Goal: Task Accomplishment & Management: Manage account settings

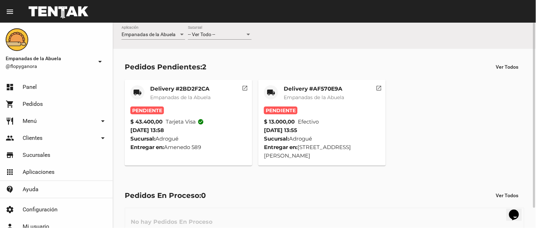
click at [245, 89] on mat-icon "open_in_new" at bounding box center [245, 87] width 6 height 6
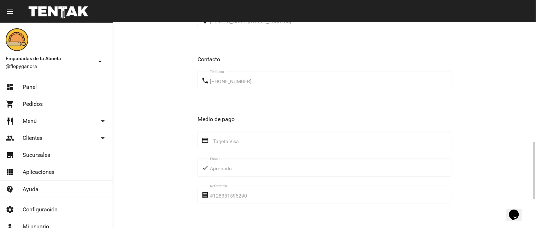
scroll to position [524, 0]
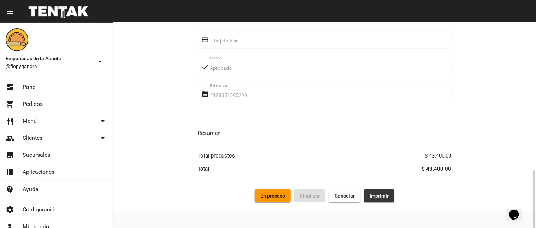
click at [375, 197] on span "Imprimir" at bounding box center [379, 196] width 19 height 6
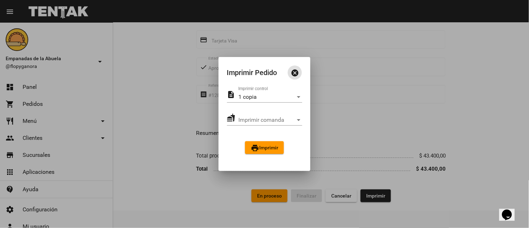
click at [255, 147] on mat-icon "print" at bounding box center [255, 147] width 8 height 8
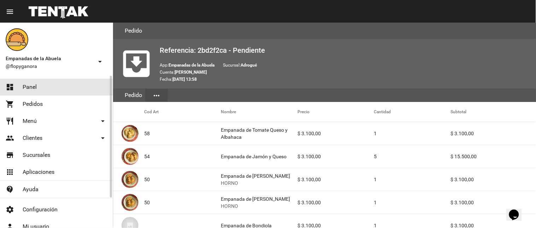
click at [65, 90] on link "dashboard Panel" at bounding box center [56, 86] width 113 height 17
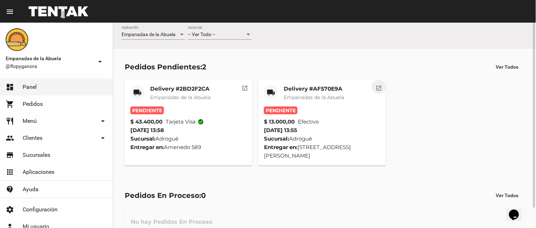
click at [376, 85] on mat-icon "open_in_new" at bounding box center [379, 87] width 6 height 6
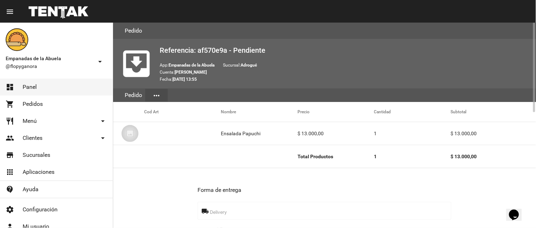
scroll to position [263, 0]
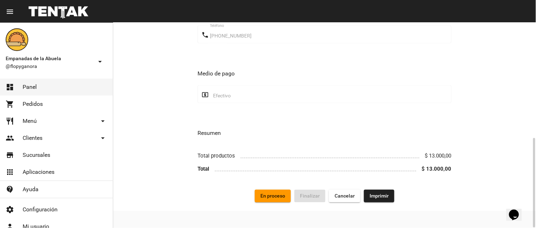
click at [371, 196] on span "Imprimir" at bounding box center [379, 196] width 19 height 6
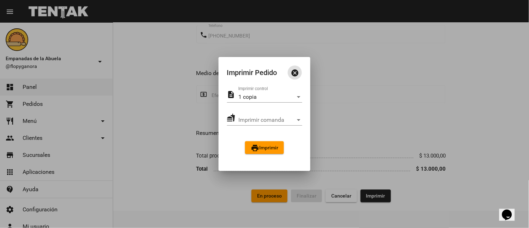
click at [277, 147] on span "print Imprimir" at bounding box center [265, 148] width 28 height 6
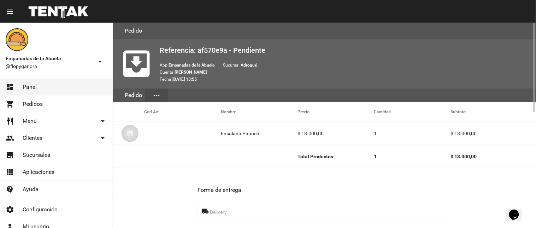
scroll to position [263, 0]
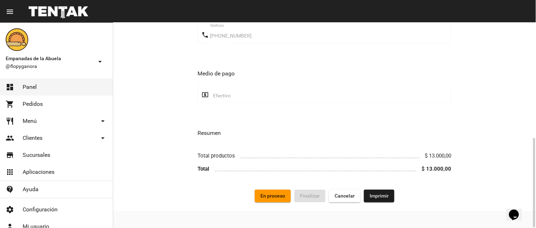
click at [276, 199] on button "En proceso" at bounding box center [273, 195] width 36 height 13
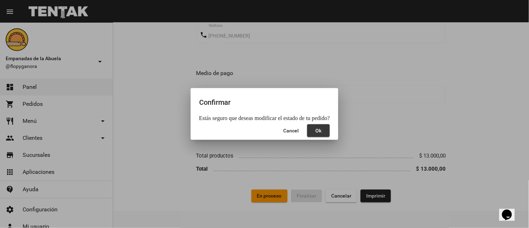
click at [317, 129] on span "Ok" at bounding box center [319, 131] width 6 height 6
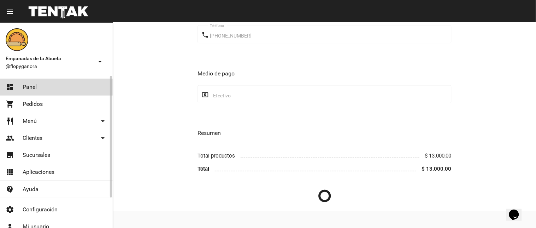
click at [37, 91] on link "dashboard Panel" at bounding box center [56, 86] width 113 height 17
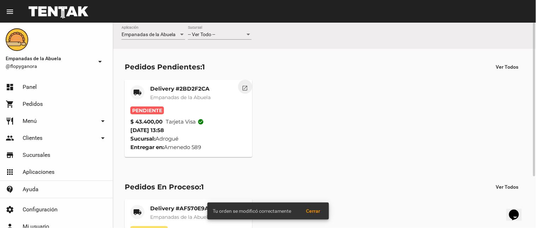
click at [245, 87] on mat-icon "open_in_new" at bounding box center [245, 87] width 6 height 6
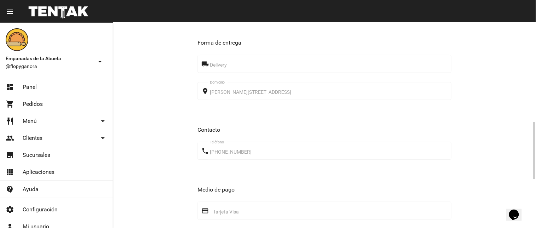
scroll to position [524, 0]
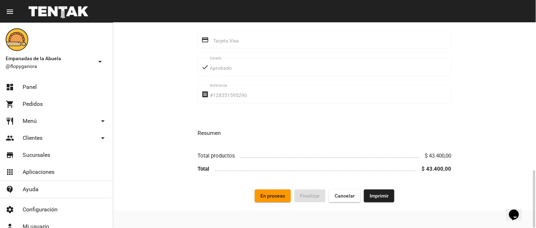
click at [265, 194] on span "En proceso" at bounding box center [272, 196] width 25 height 6
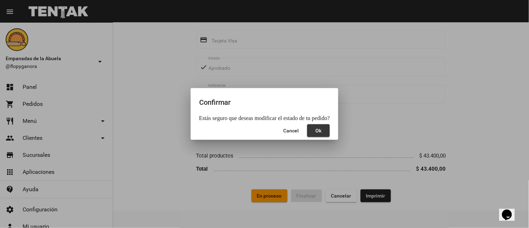
click at [314, 135] on button "Ok" at bounding box center [318, 130] width 23 height 13
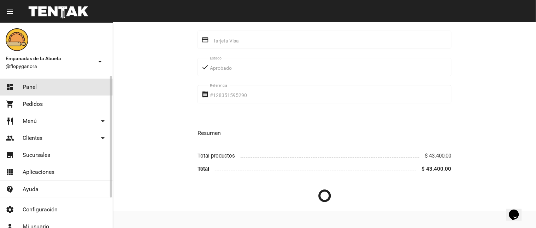
click at [32, 89] on span "Panel" at bounding box center [30, 86] width 14 height 7
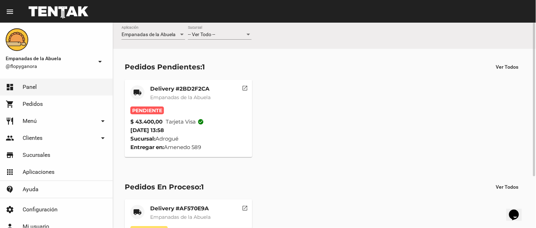
scroll to position [69, 0]
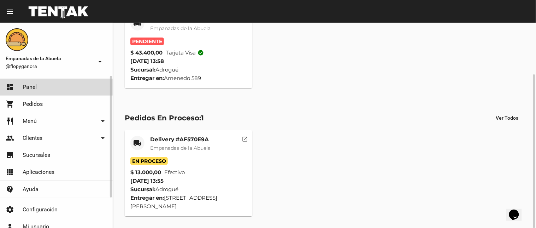
click at [69, 91] on link "dashboard Panel" at bounding box center [56, 86] width 113 height 17
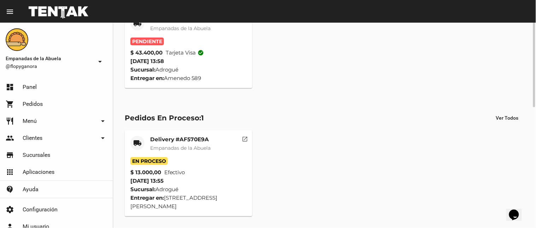
scroll to position [0, 0]
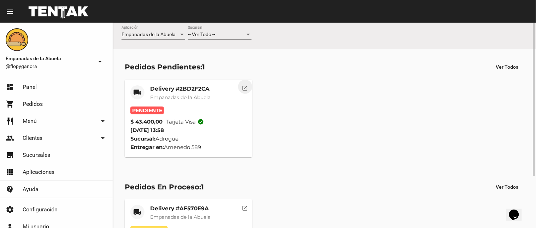
click at [243, 88] on mat-icon "open_in_new" at bounding box center [245, 87] width 6 height 6
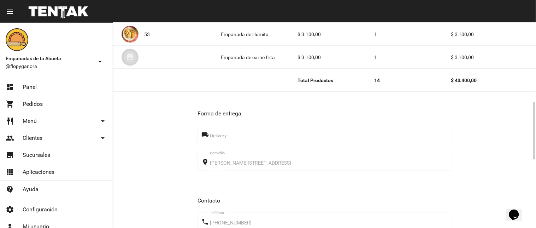
scroll to position [524, 0]
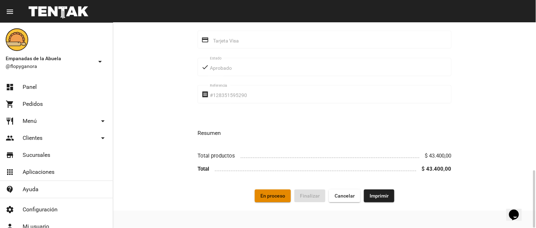
click at [267, 197] on span "En proceso" at bounding box center [272, 196] width 25 height 6
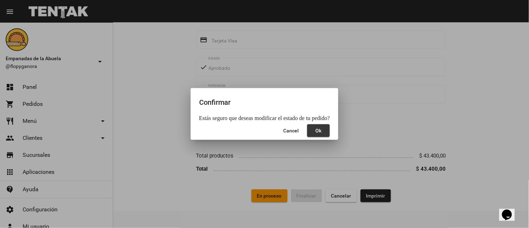
click at [319, 128] on span "Ok" at bounding box center [319, 131] width 6 height 6
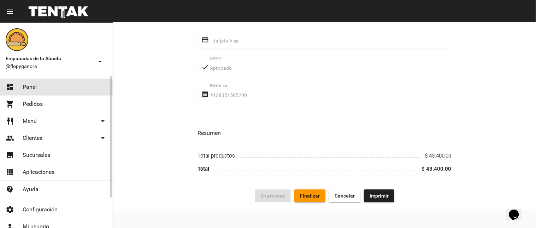
click at [44, 83] on link "dashboard Panel" at bounding box center [56, 86] width 113 height 17
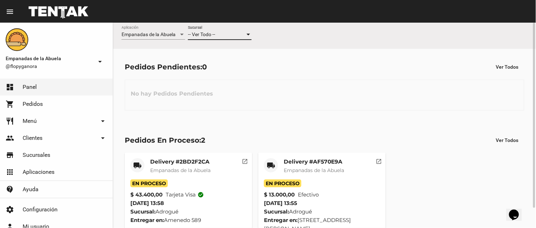
click at [228, 32] on div "-- Ver Todo --" at bounding box center [216, 35] width 57 height 6
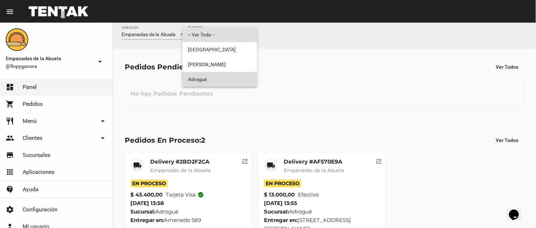
click at [214, 77] on span "Adrogué" at bounding box center [220, 79] width 64 height 15
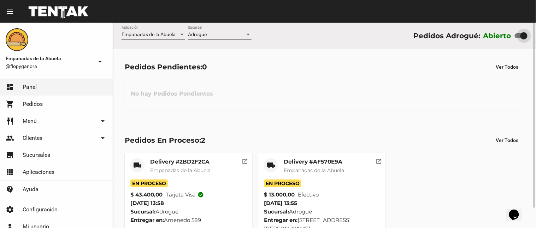
click at [527, 38] on div at bounding box center [523, 35] width 7 height 7
click at [518, 38] on input "checkbox" at bounding box center [518, 38] width 0 height 0
checkbox input "false"
